Goal: Task Accomplishment & Management: Manage account settings

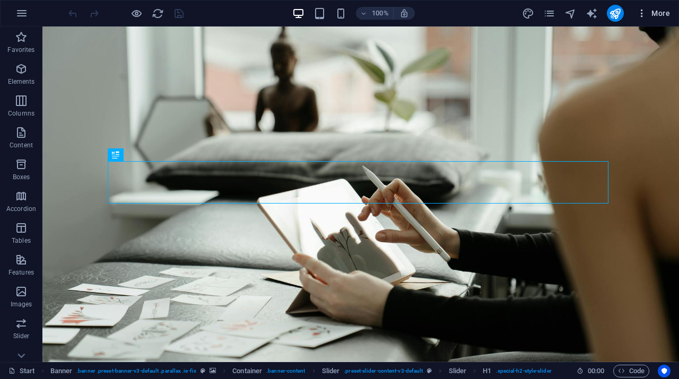
click at [646, 14] on icon "button" at bounding box center [641, 13] width 11 height 11
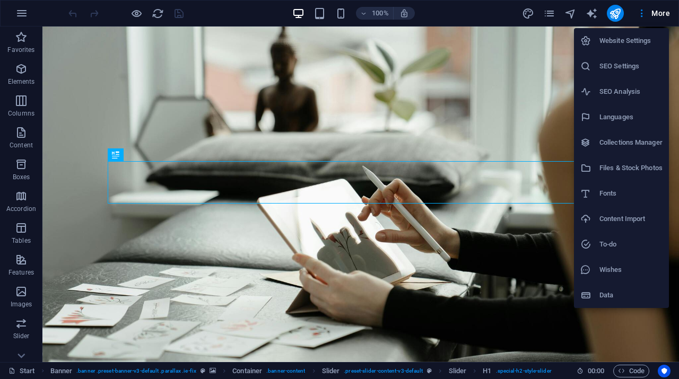
click at [619, 73] on li "SEO Settings" at bounding box center [621, 66] width 95 height 25
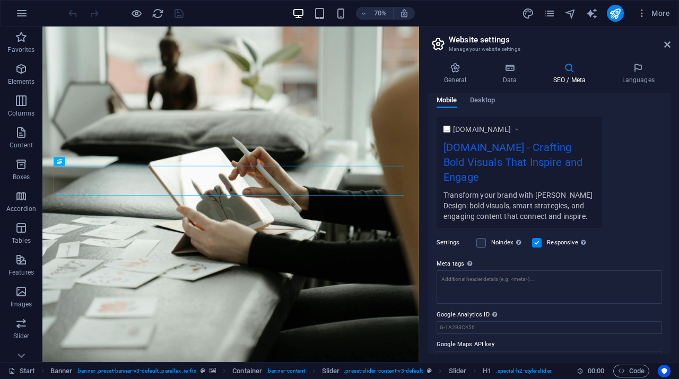
scroll to position [179, 0]
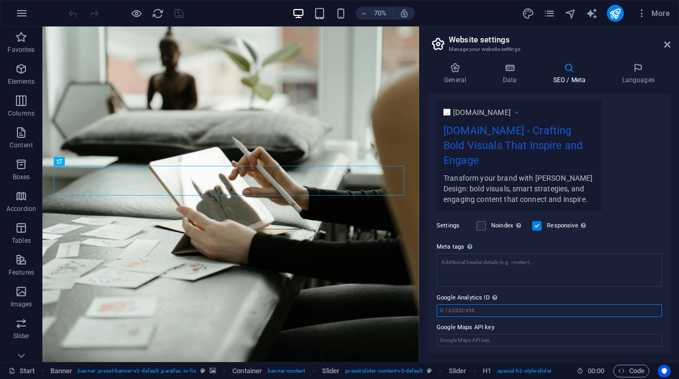
click at [511, 308] on input "Google Analytics ID Please only add the Google Analytics ID. We automatically i…" at bounding box center [548, 310] width 225 height 13
click at [494, 306] on input "Google Analytics ID Please only add the Google Analytics ID. We automatically i…" at bounding box center [548, 310] width 225 height 13
paste input "G-X2SZ74Q4KJ"
type input "G-X2SZ74Q4KJ"
click at [550, 297] on label "Google Analytics ID Please only add the Google Analytics ID. We automatically i…" at bounding box center [548, 298] width 225 height 13
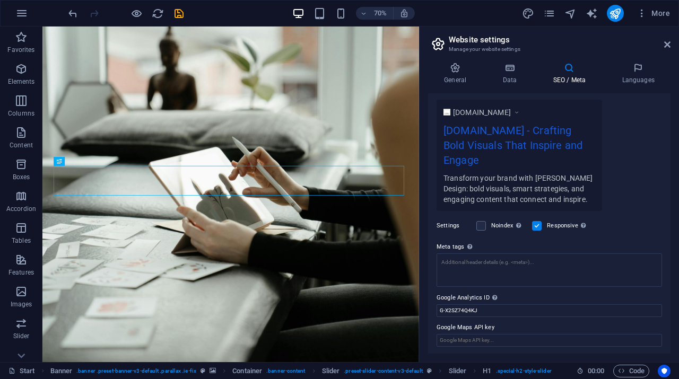
click at [550, 304] on input "G-X2SZ74Q4KJ" at bounding box center [548, 310] width 225 height 13
click at [625, 199] on div "www.example.com rotsteindesign.com - Crafting Bold Visuals That Inspire and Eng…" at bounding box center [548, 155] width 225 height 111
click at [485, 344] on input "Google Maps API key" at bounding box center [548, 340] width 225 height 13
click at [546, 299] on label "Google Analytics ID Please only add the Google Analytics ID. We automatically i…" at bounding box center [548, 298] width 225 height 13
click at [546, 304] on input "G-X2SZ74Q4KJ" at bounding box center [548, 310] width 225 height 13
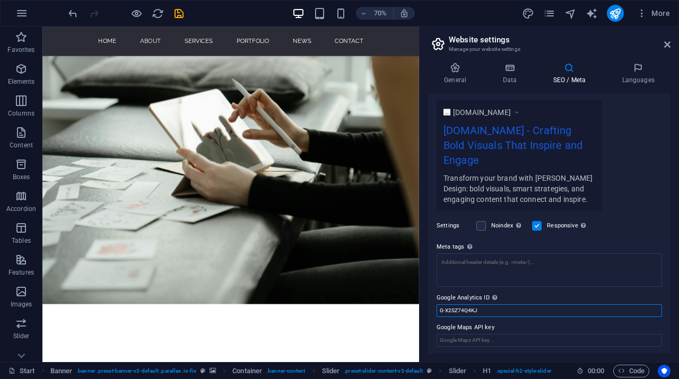
scroll to position [332, 0]
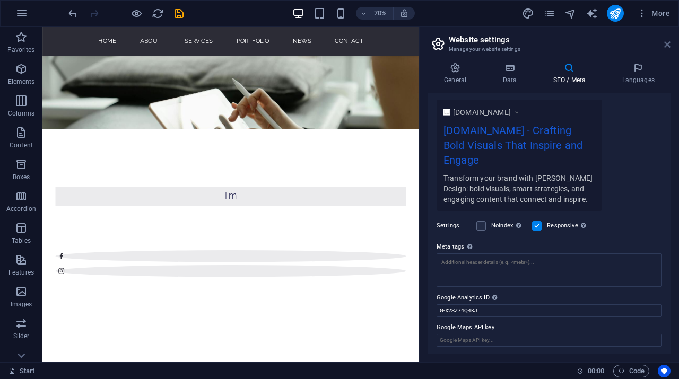
click at [665, 49] on link at bounding box center [667, 44] width 6 height 9
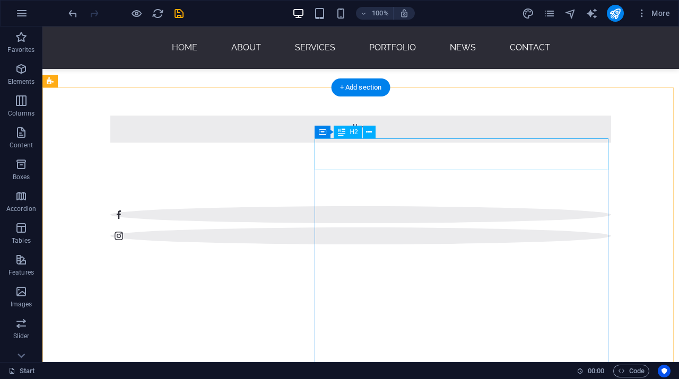
scroll to position [0, 0]
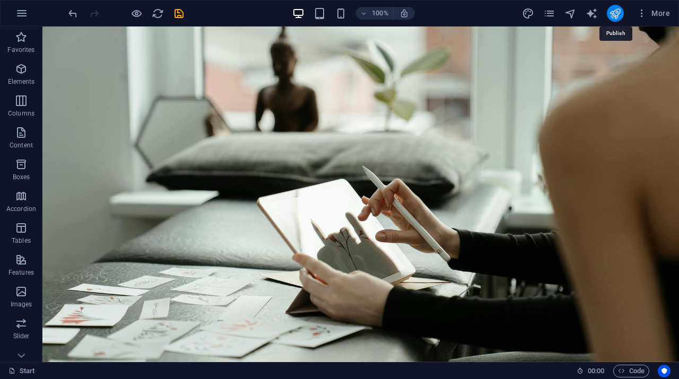
click at [615, 11] on icon "publish" at bounding box center [615, 13] width 12 height 12
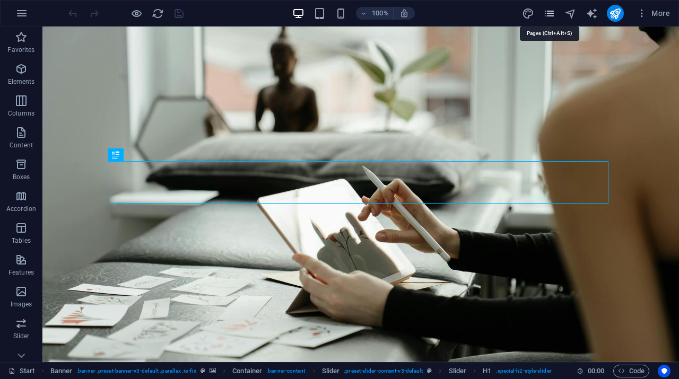
click at [551, 10] on icon "pages" at bounding box center [549, 13] width 12 height 12
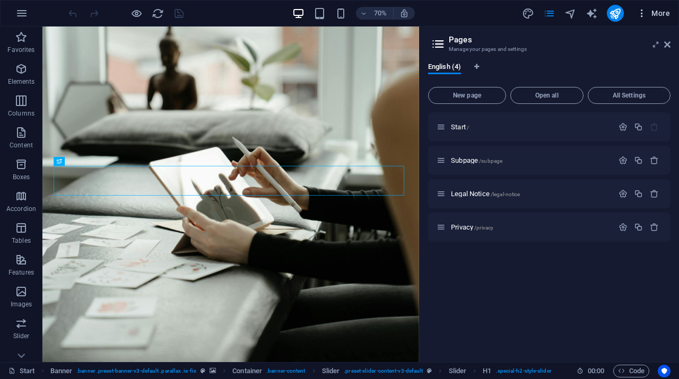
click at [647, 15] on icon "button" at bounding box center [641, 13] width 11 height 11
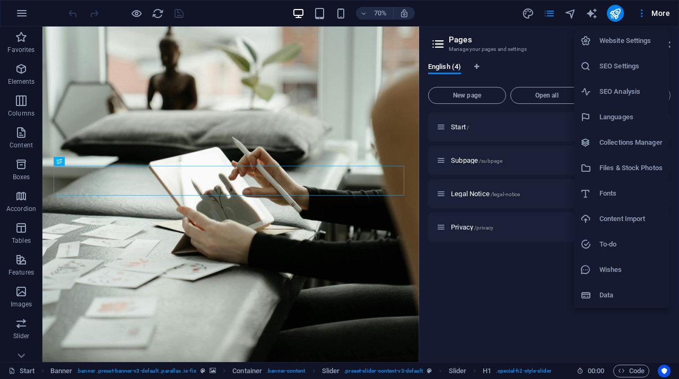
click at [622, 42] on h6 "Website Settings" at bounding box center [630, 40] width 63 height 13
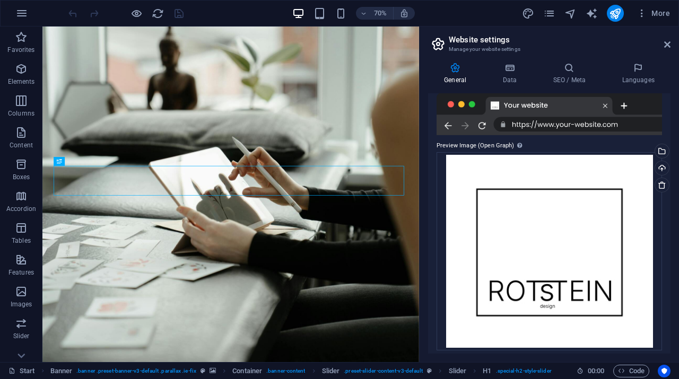
scroll to position [241, 0]
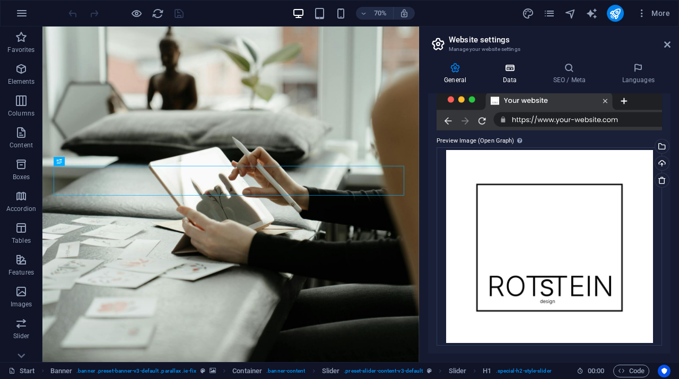
click at [511, 77] on h4 "Data" at bounding box center [511, 74] width 50 height 22
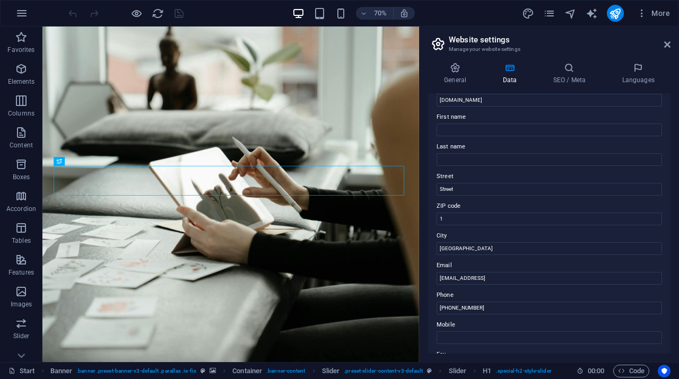
scroll to position [42, 0]
click at [569, 71] on icon at bounding box center [569, 68] width 65 height 11
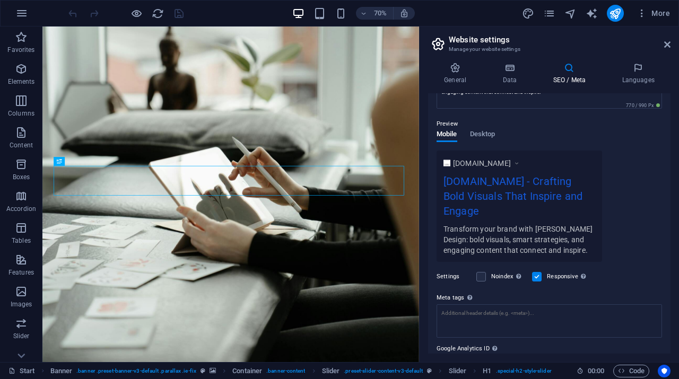
scroll to position [179, 0]
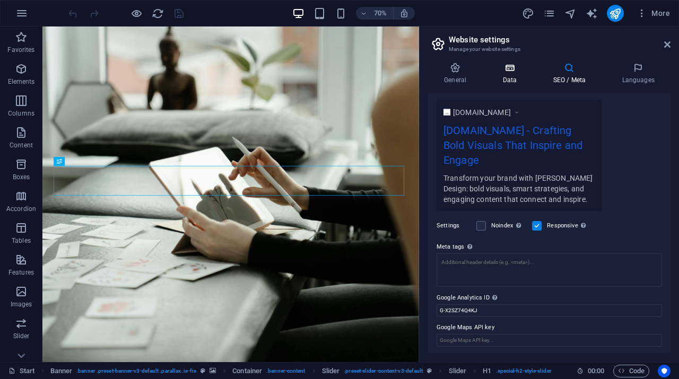
click at [509, 71] on icon at bounding box center [509, 68] width 46 height 11
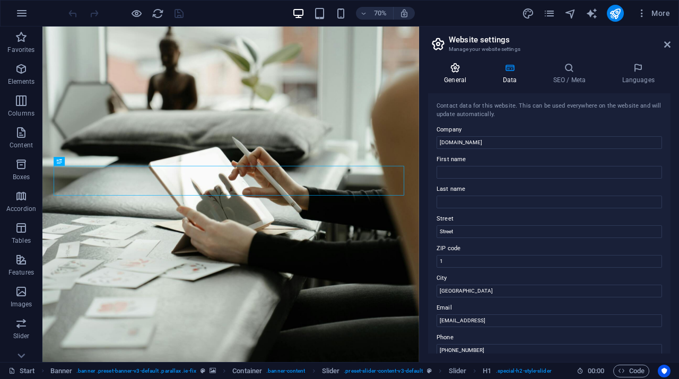
scroll to position [1, 0]
click at [461, 76] on h4 "General" at bounding box center [457, 74] width 58 height 22
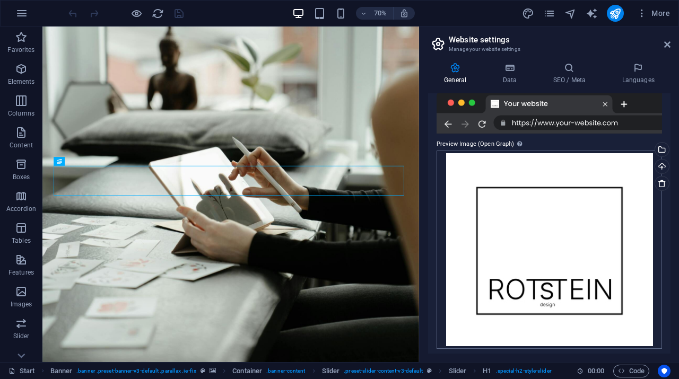
scroll to position [241, 0]
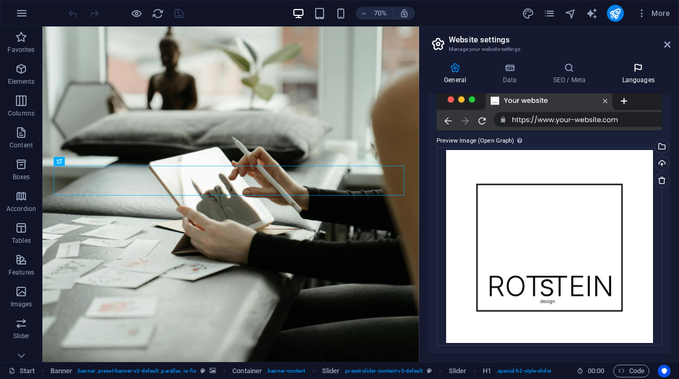
click at [651, 70] on icon at bounding box center [637, 68] width 65 height 11
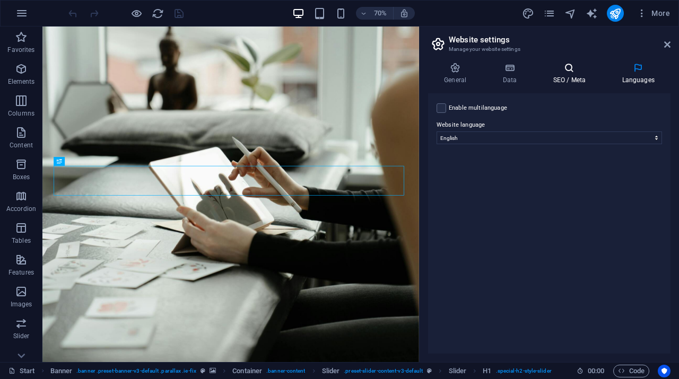
click at [578, 65] on icon at bounding box center [569, 68] width 65 height 11
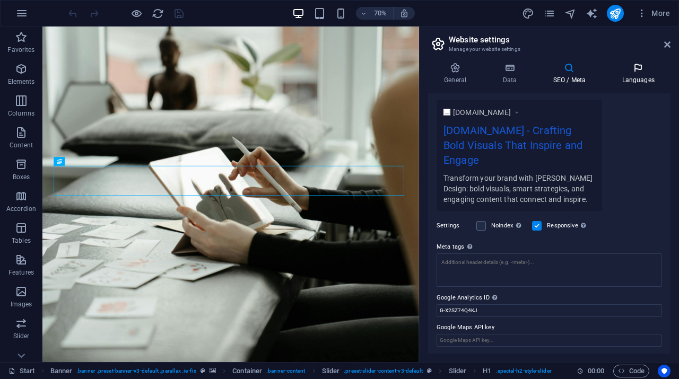
click at [648, 66] on icon at bounding box center [637, 68] width 65 height 11
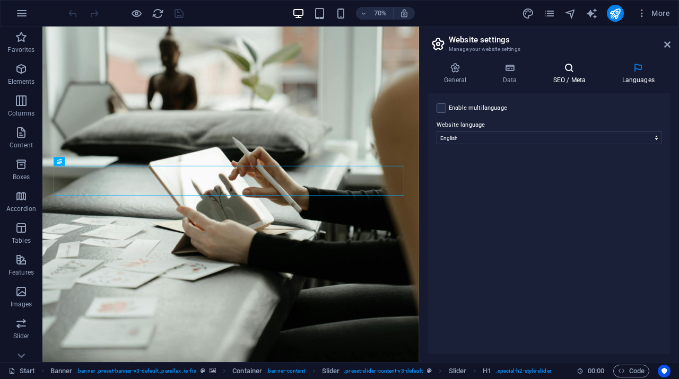
click at [561, 68] on icon at bounding box center [569, 68] width 65 height 11
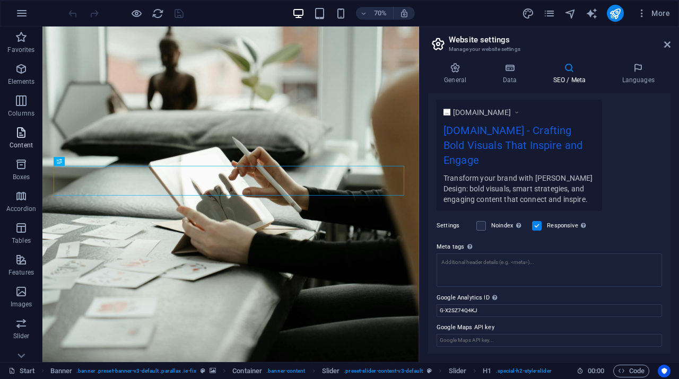
click at [15, 139] on span "Content" at bounding box center [21, 138] width 42 height 25
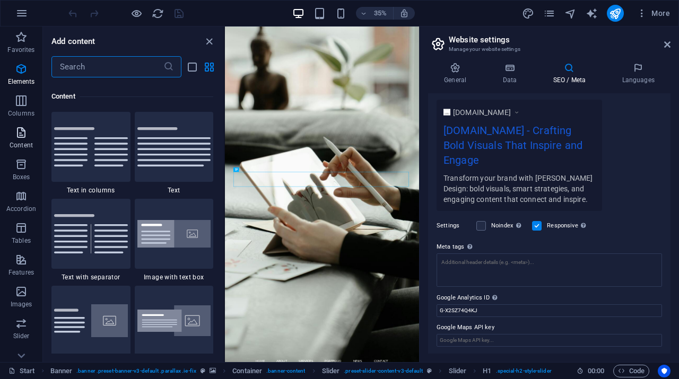
scroll to position [1855, 0]
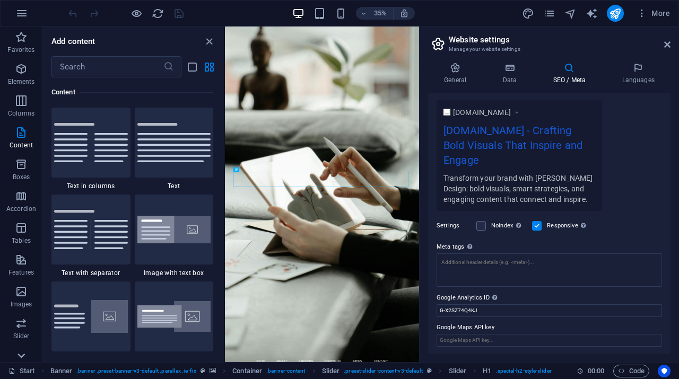
click at [21, 357] on icon at bounding box center [20, 356] width 7 height 5
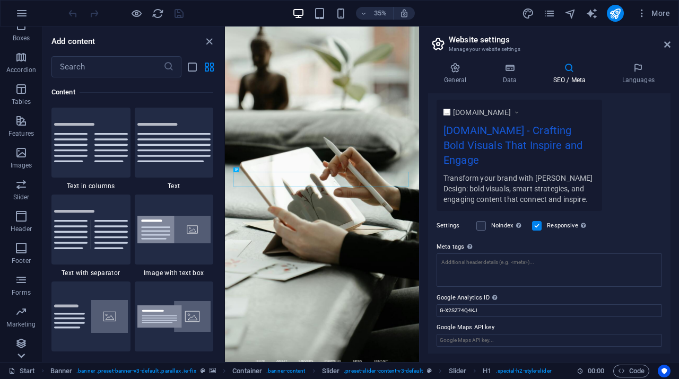
scroll to position [141, 0]
click at [21, 357] on p "Collections" at bounding box center [21, 354] width 32 height 8
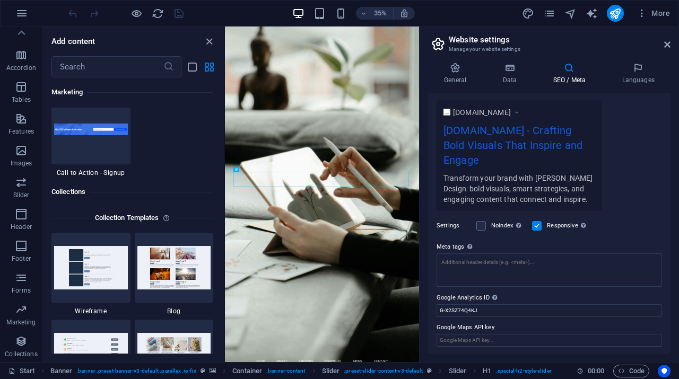
scroll to position [9705, 0]
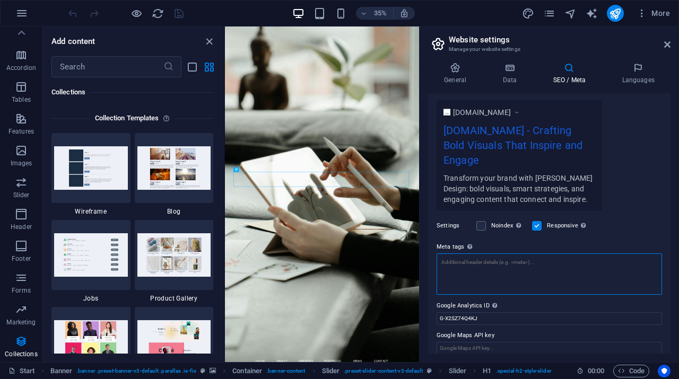
click at [463, 271] on textarea "Meta tags Enter HTML code here that will be placed inside the tags of your webs…" at bounding box center [548, 273] width 225 height 41
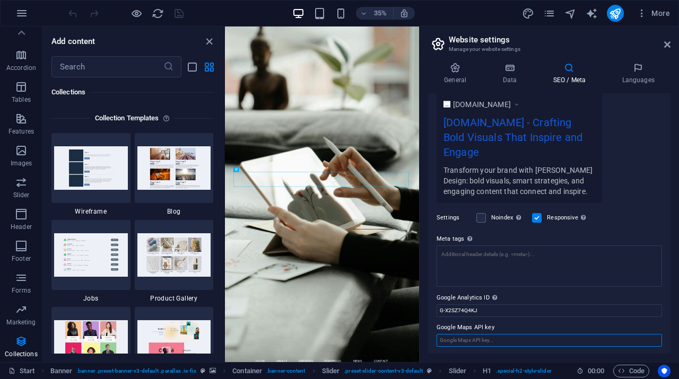
scroll to position [179, 0]
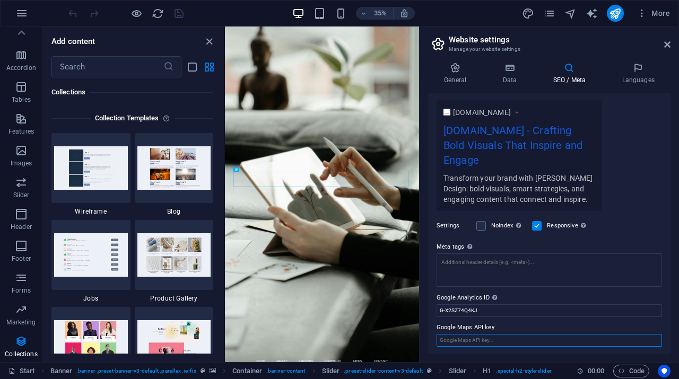
click at [476, 338] on input "Google Maps API key" at bounding box center [548, 340] width 225 height 13
